Goal: Transaction & Acquisition: Purchase product/service

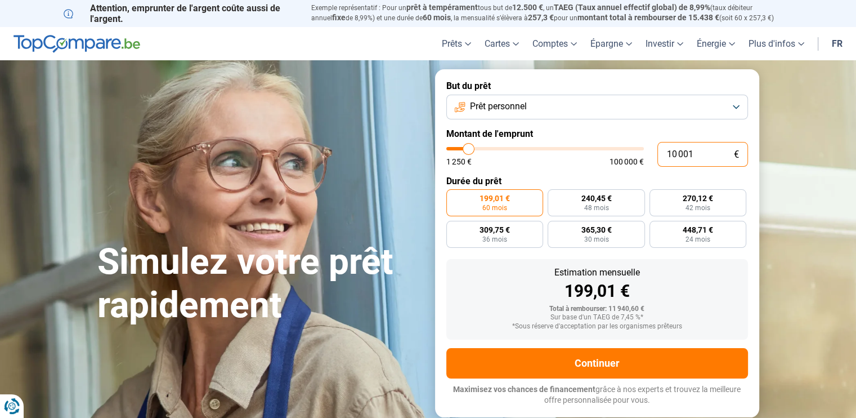
click at [670, 157] on input "10 001" at bounding box center [703, 154] width 91 height 25
type input "1"
type input "1250"
type input "12"
type input "1250"
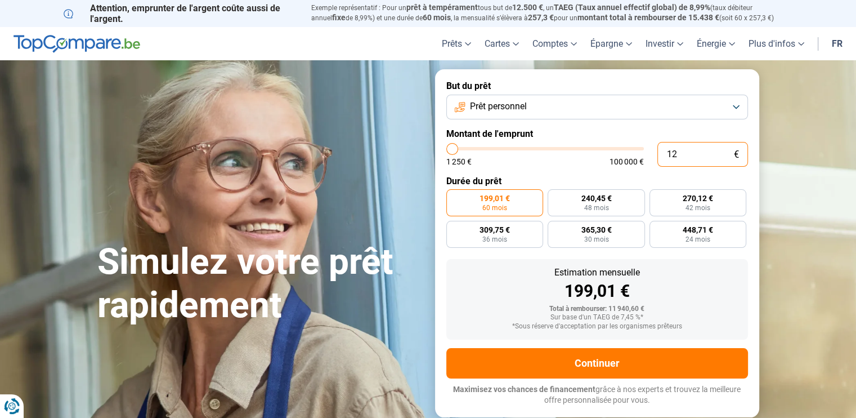
type input "1 250"
type input "1250"
radio input "true"
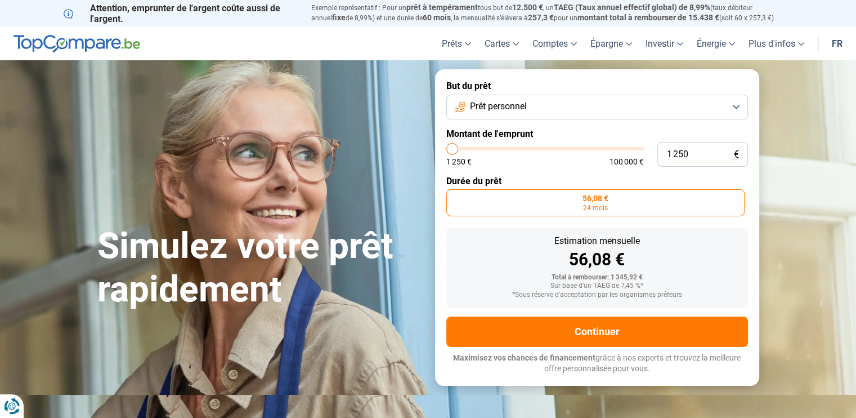
click at [561, 163] on div "1 250 € 100 000 €" at bounding box center [545, 162] width 198 height 8
drag, startPoint x: 697, startPoint y: 156, endPoint x: 651, endPoint y: 157, distance: 46.2
click at [651, 157] on div "1 250 € 1 250 € 100 000 €" at bounding box center [597, 154] width 302 height 25
type input "2"
type input "1250"
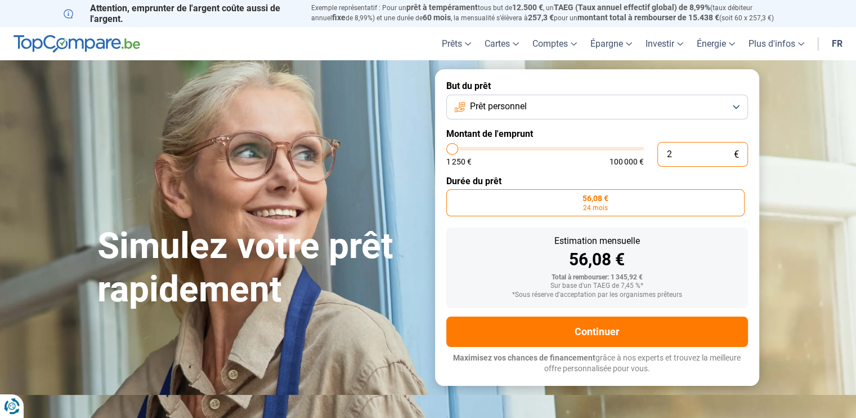
type input "20"
type input "1250"
type input "200"
type input "1250"
type input "2 000"
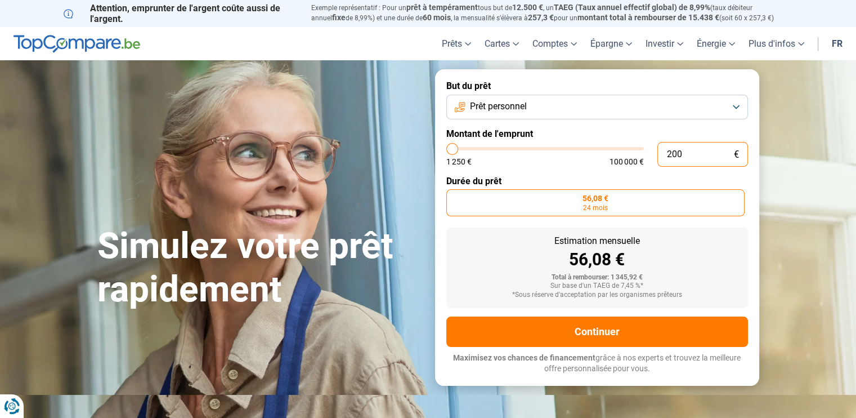
type input "2000"
type input "20 000"
type input "20000"
radio input "false"
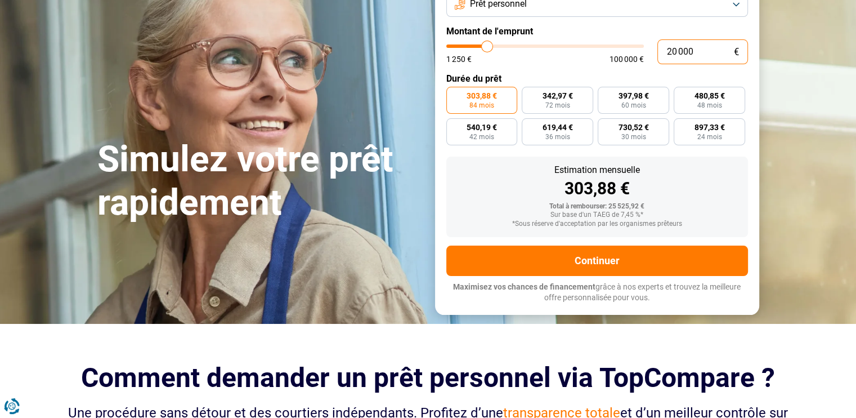
scroll to position [56, 0]
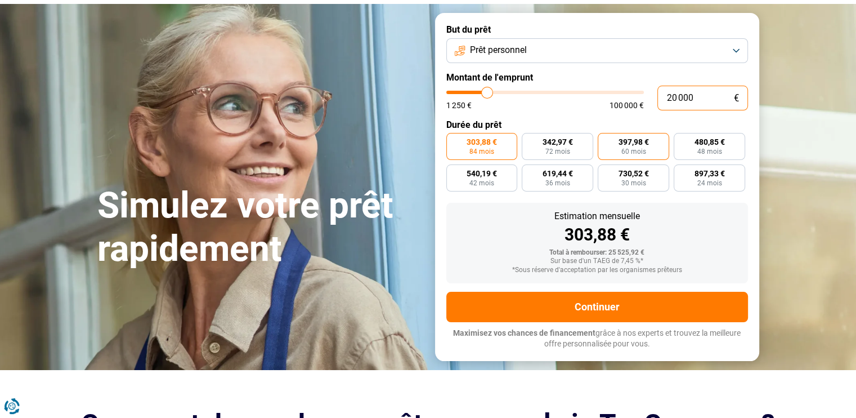
type input "20 000"
click at [660, 150] on label "397,98 € 60 mois" at bounding box center [633, 146] width 71 height 27
click at [605, 140] on input "397,98 € 60 mois" at bounding box center [601, 136] width 7 height 7
radio input "true"
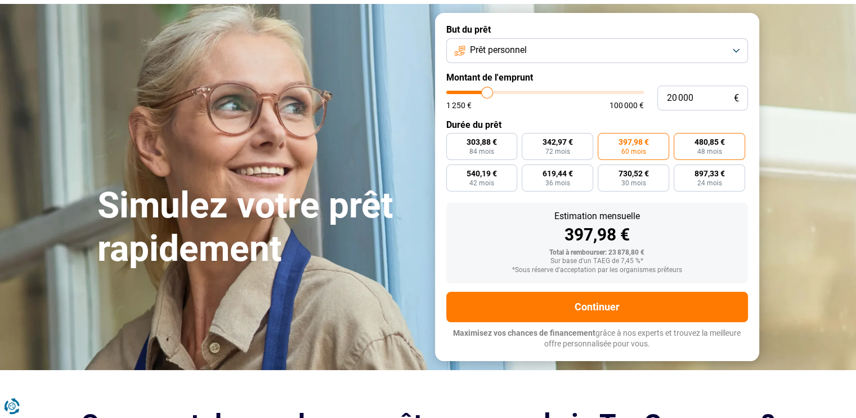
click at [690, 142] on label "480,85 € 48 mois" at bounding box center [709, 146] width 71 height 27
click at [681, 140] on input "480,85 € 48 mois" at bounding box center [677, 136] width 7 height 7
radio input "true"
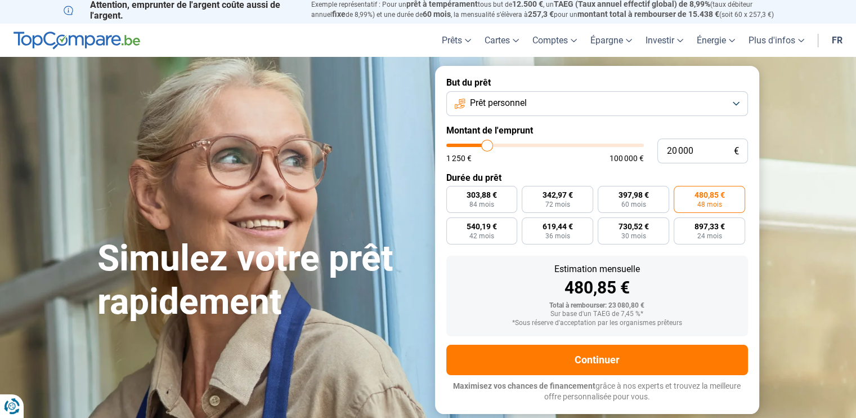
scroll to position [0, 0]
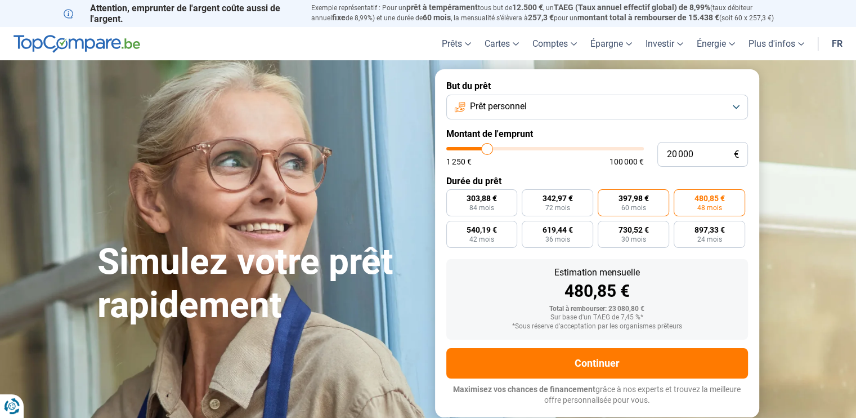
click at [611, 203] on label "397,98 € 60 mois" at bounding box center [633, 202] width 71 height 27
click at [605, 196] on input "397,98 € 60 mois" at bounding box center [601, 192] width 7 height 7
radio input "true"
click at [534, 210] on label "342,97 € 72 mois" at bounding box center [557, 202] width 71 height 27
click at [529, 196] on input "342,97 € 72 mois" at bounding box center [525, 192] width 7 height 7
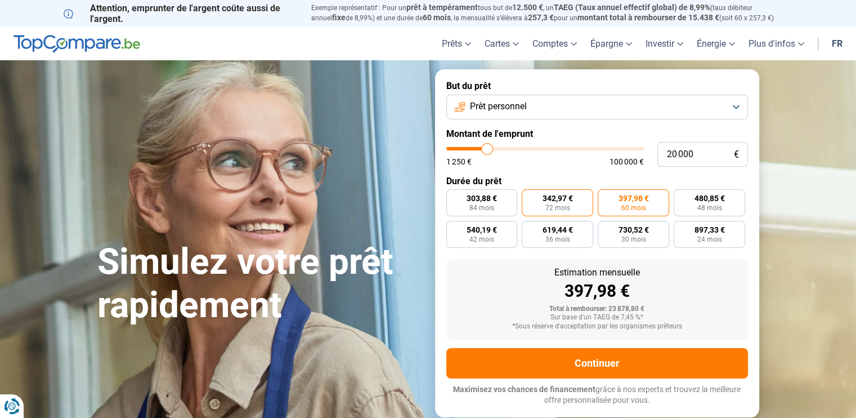
radio input "true"
click at [610, 207] on label "397,98 € 60 mois" at bounding box center [633, 202] width 71 height 27
click at [605, 196] on input "397,98 € 60 mois" at bounding box center [601, 192] width 7 height 7
radio input "true"
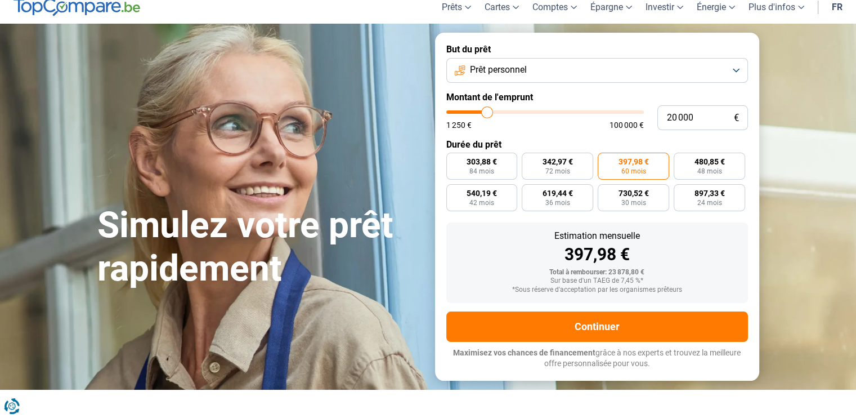
scroll to position [56, 0]
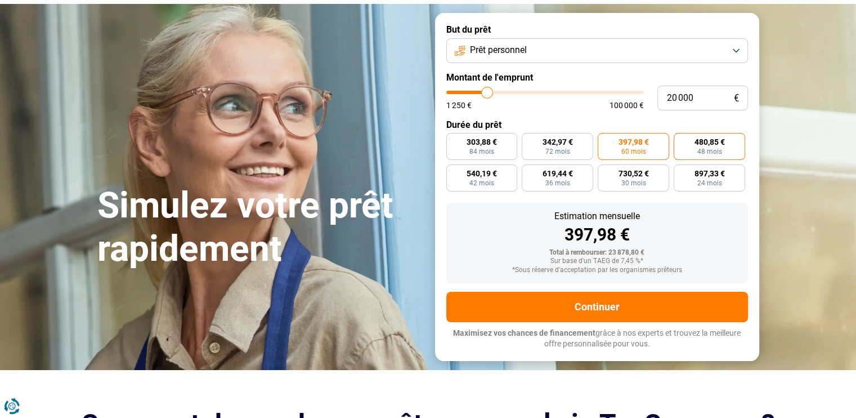
click at [688, 145] on label "480,85 € 48 mois" at bounding box center [709, 146] width 71 height 27
click at [681, 140] on input "480,85 € 48 mois" at bounding box center [677, 136] width 7 height 7
radio input "true"
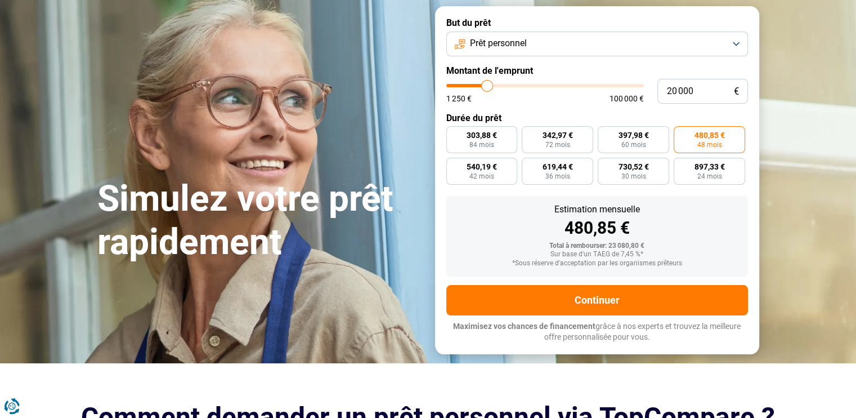
scroll to position [113, 0]
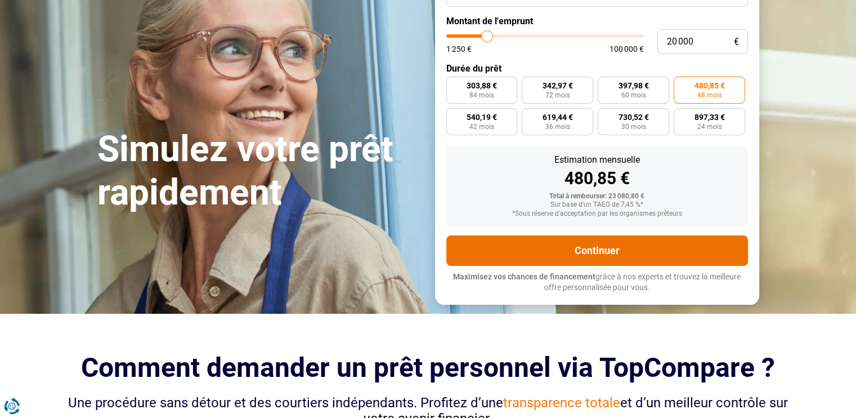
click at [592, 247] on button "Continuer" at bounding box center [597, 250] width 302 height 30
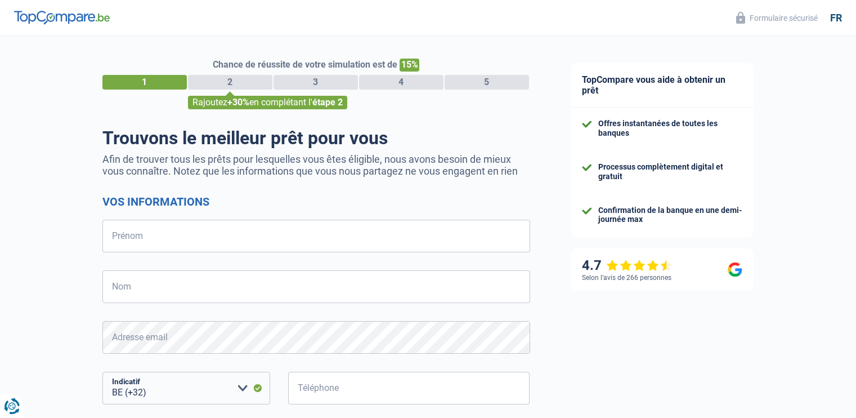
select select "32"
